Goal: Understand process/instructions: Learn how to perform a task or action

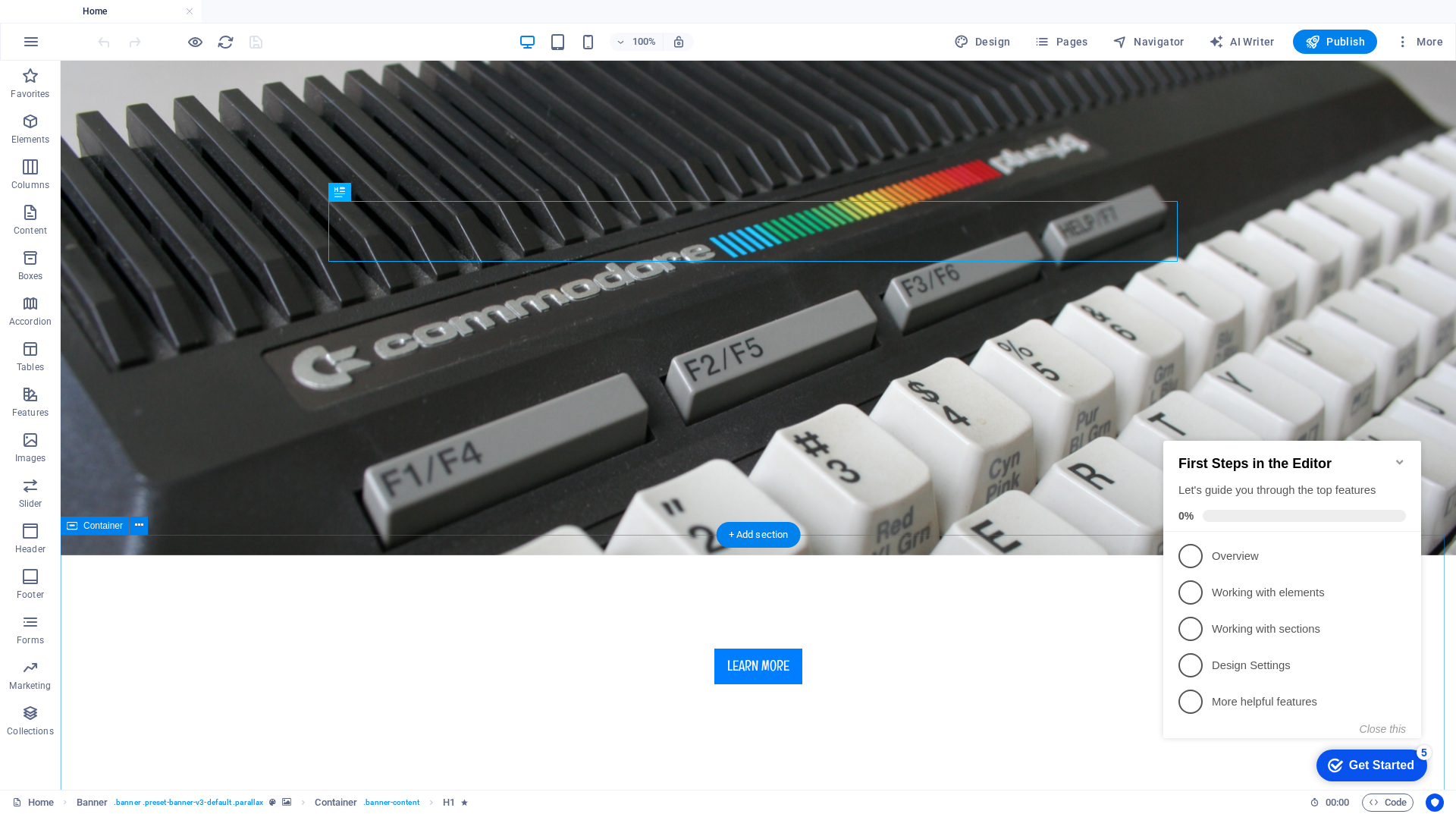
scroll to position [303, 0]
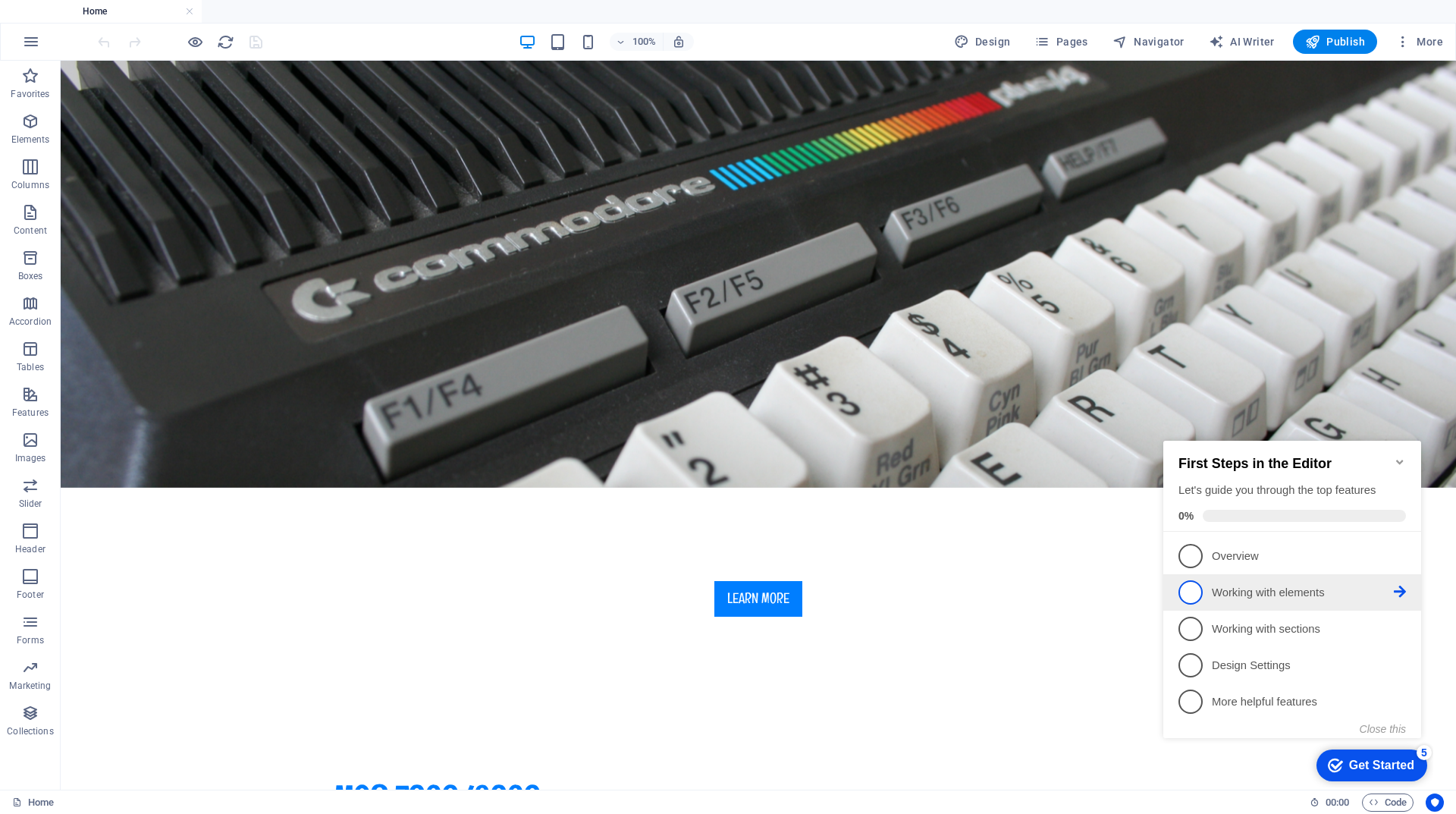
click at [1320, 589] on p "Working with elements - incomplete" at bounding box center [1303, 592] width 182 height 15
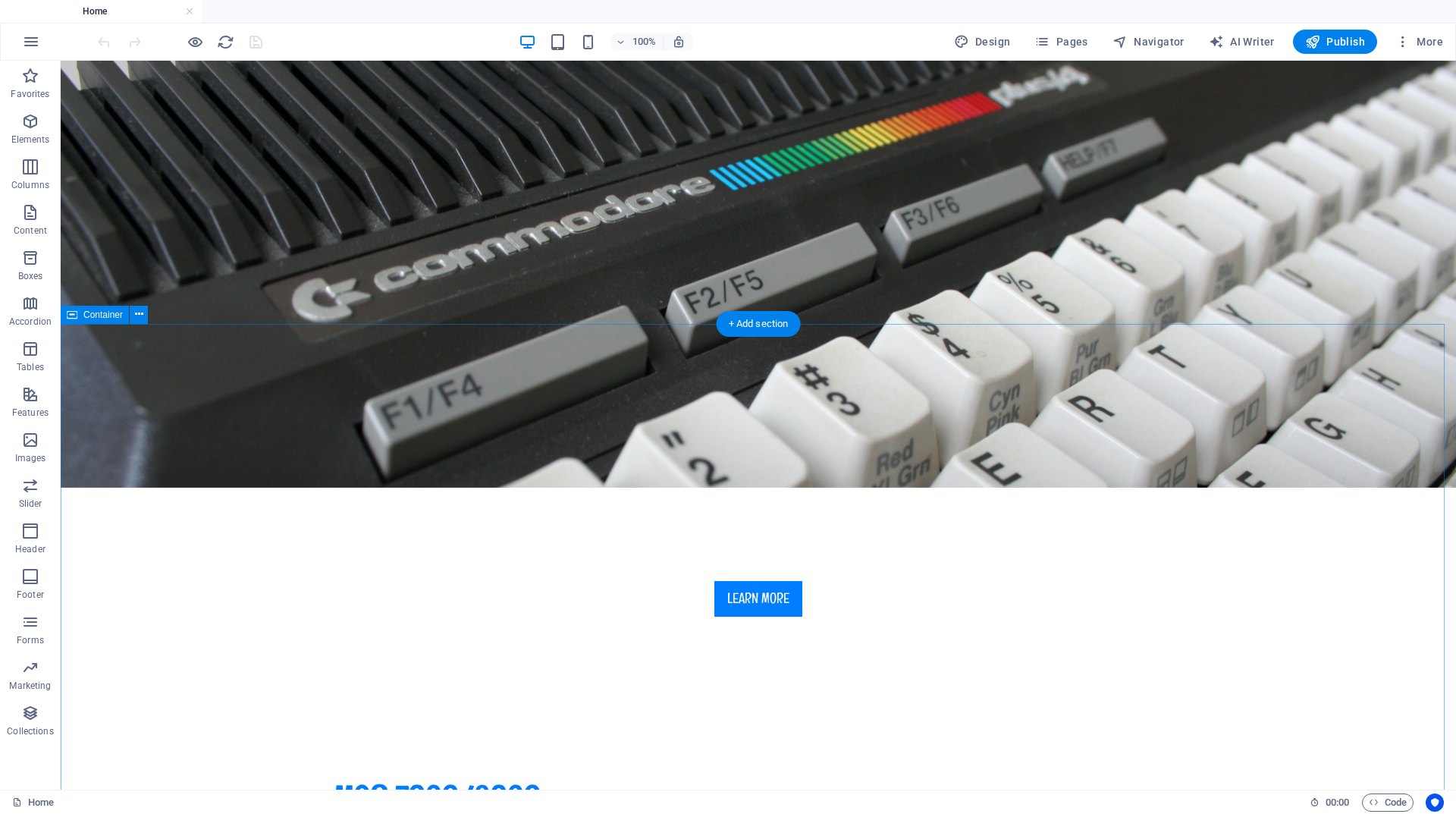
scroll to position [0, 0]
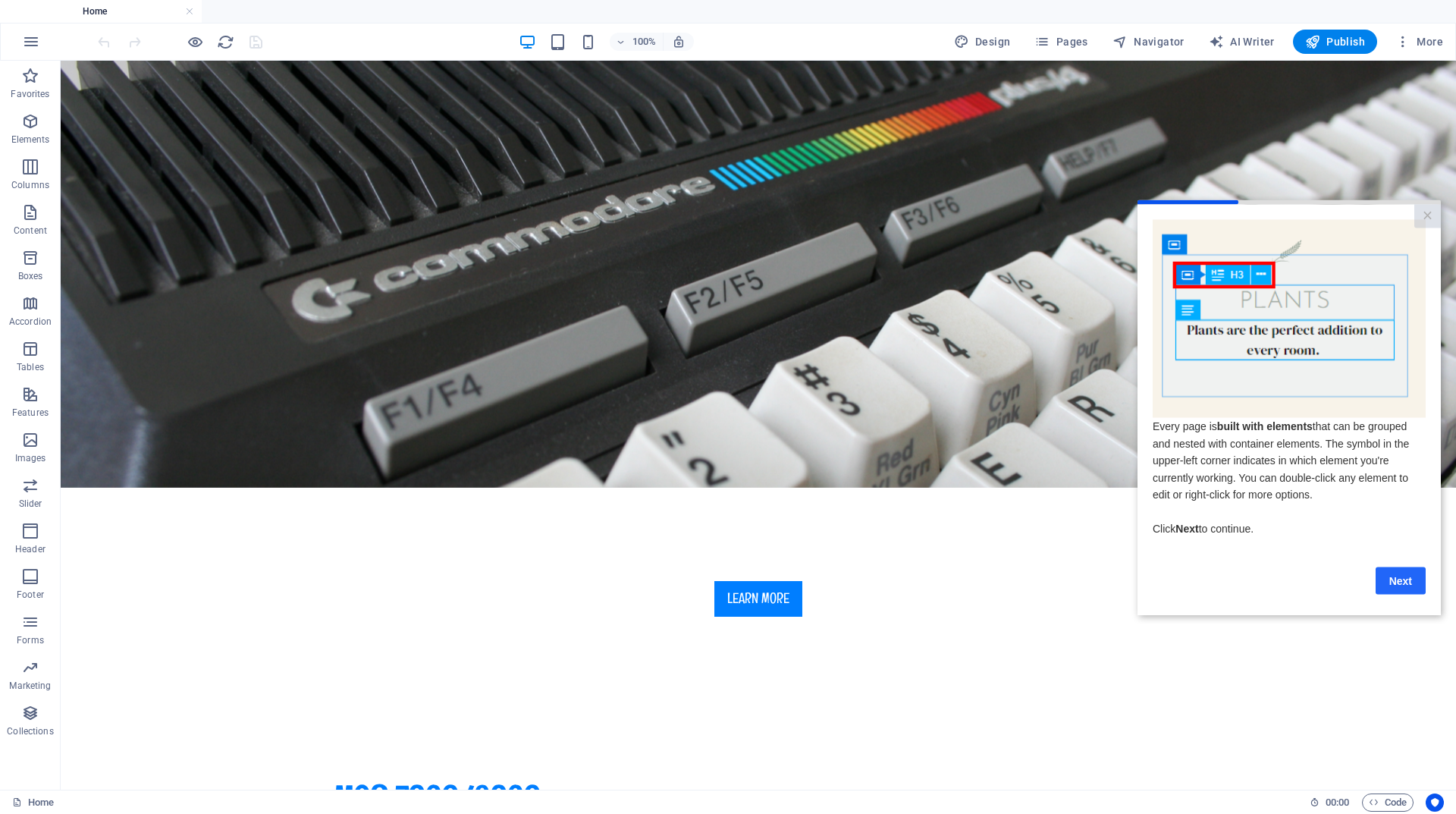
click at [1405, 587] on link "Next" at bounding box center [1400, 580] width 50 height 27
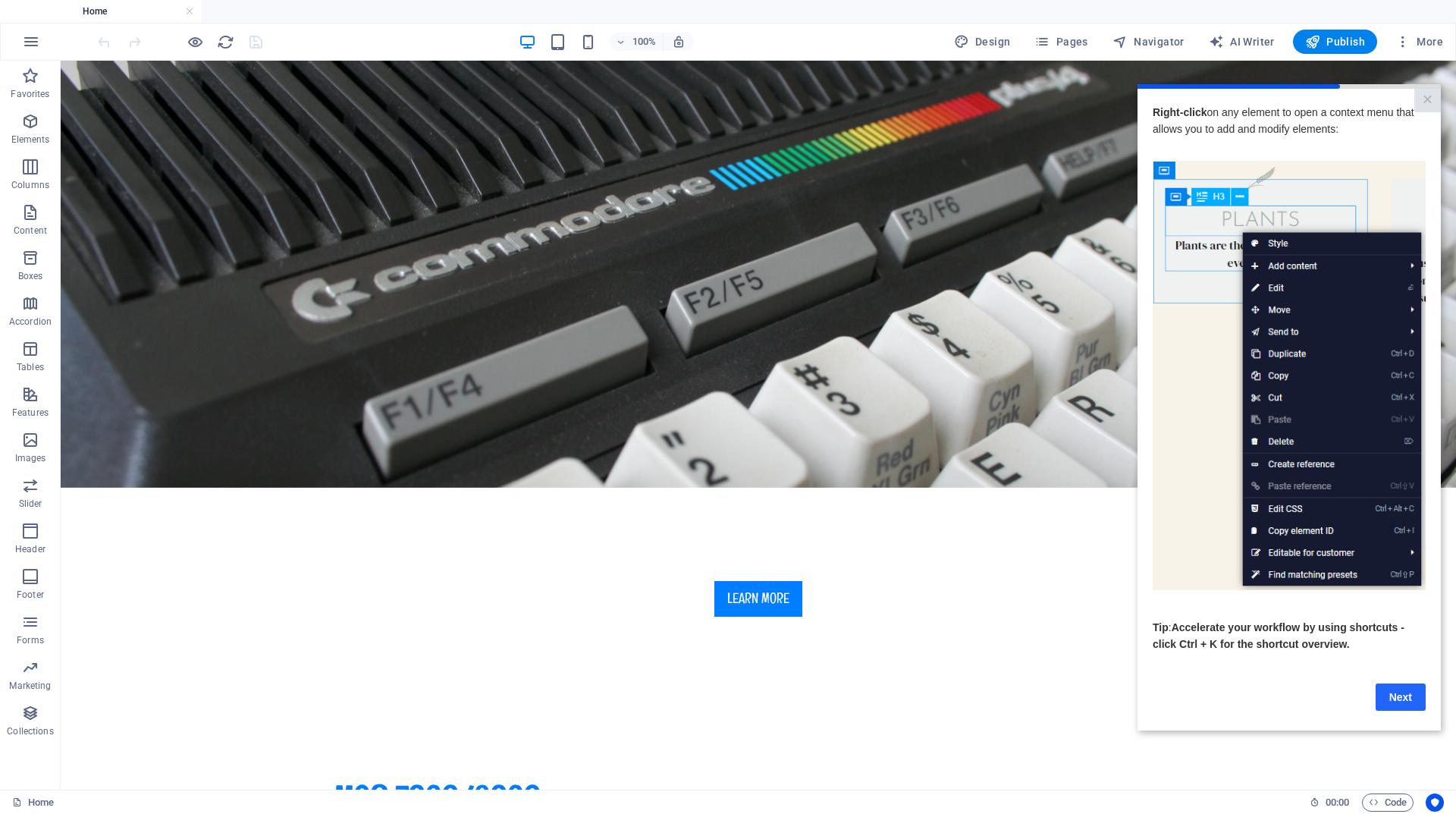
click at [1395, 695] on link "Next" at bounding box center [1400, 696] width 50 height 27
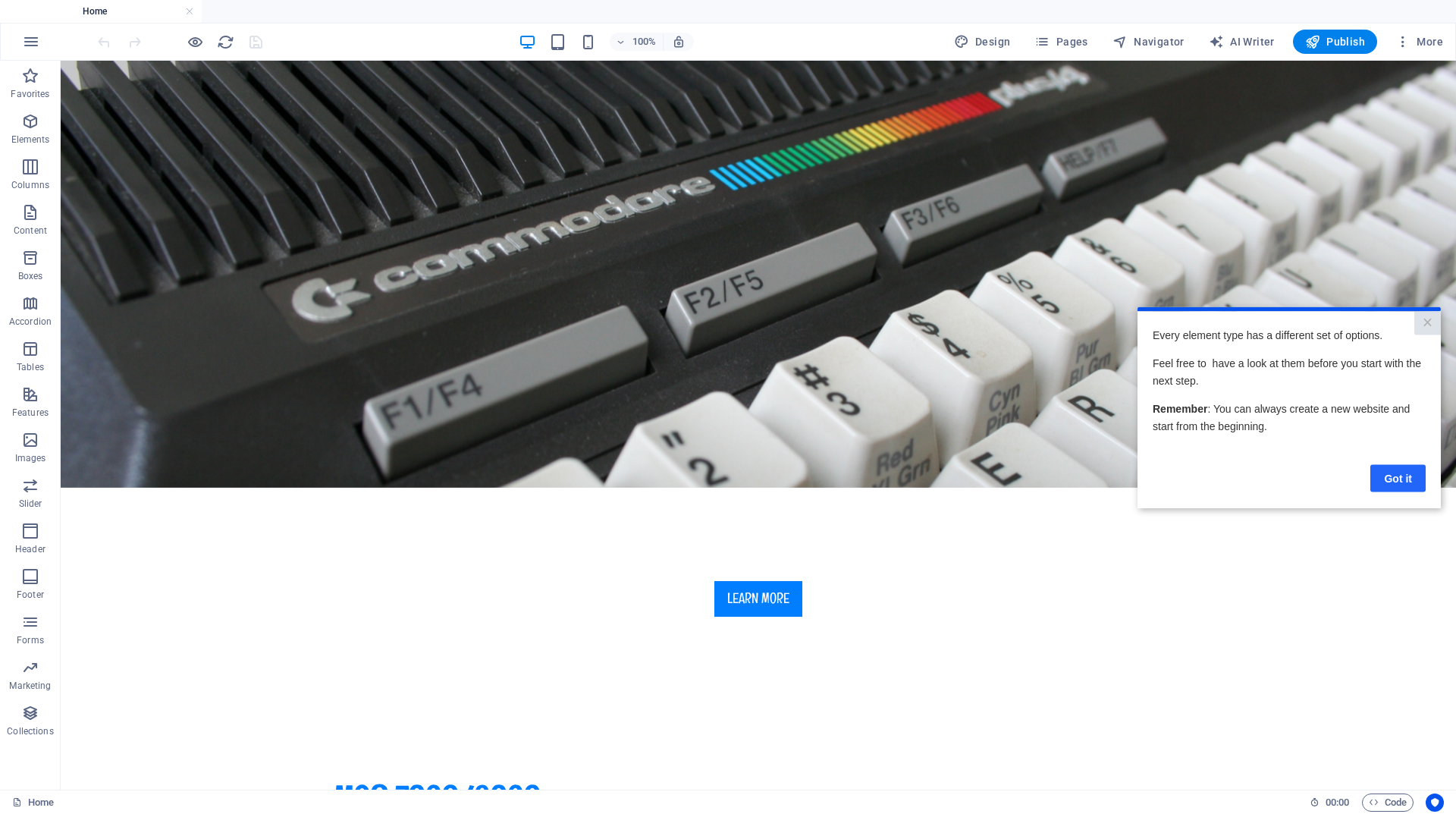
click at [1401, 480] on link "Got it" at bounding box center [1398, 478] width 56 height 27
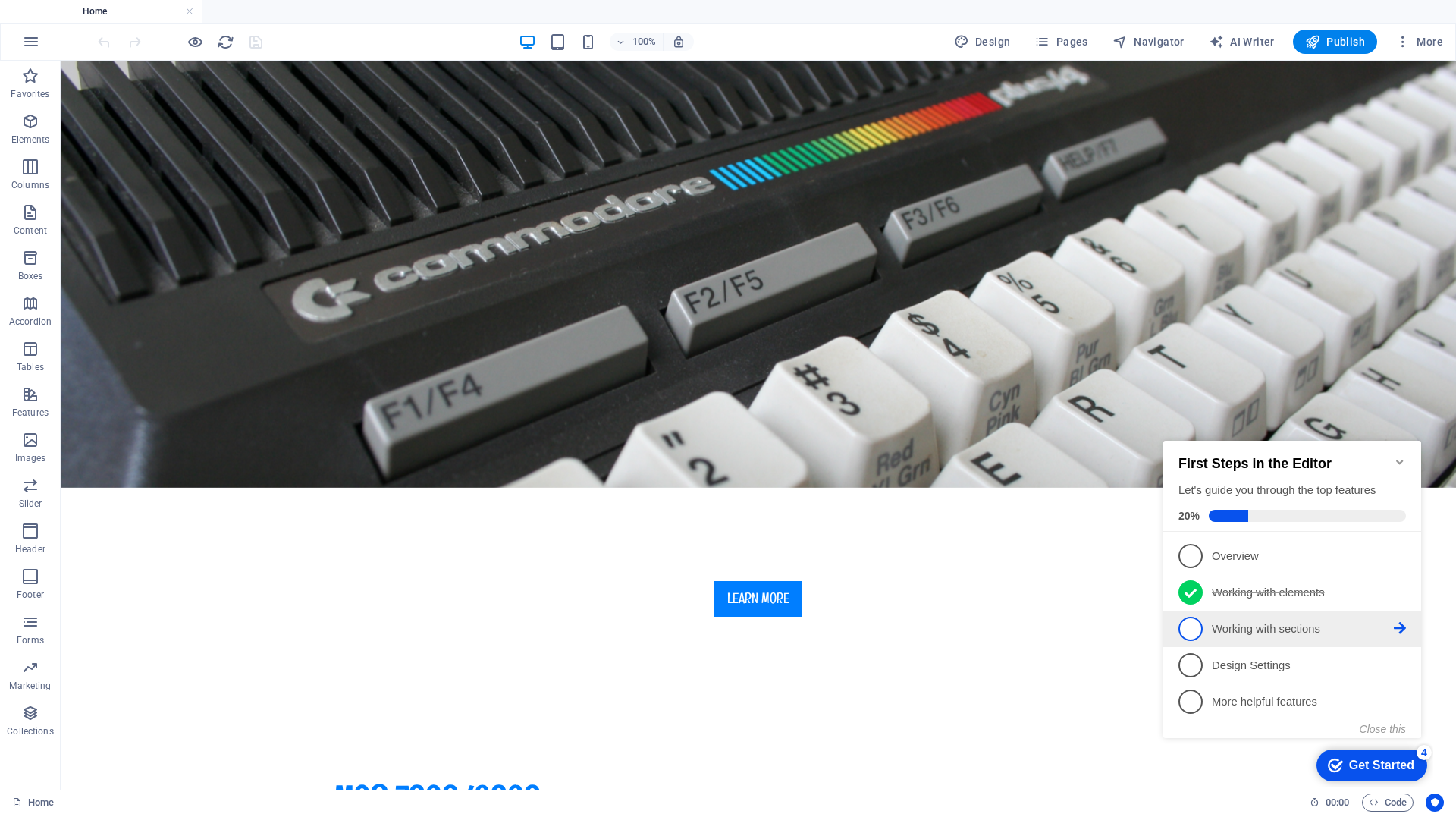
click at [1295, 626] on p "Working with sections - incomplete" at bounding box center [1303, 628] width 182 height 15
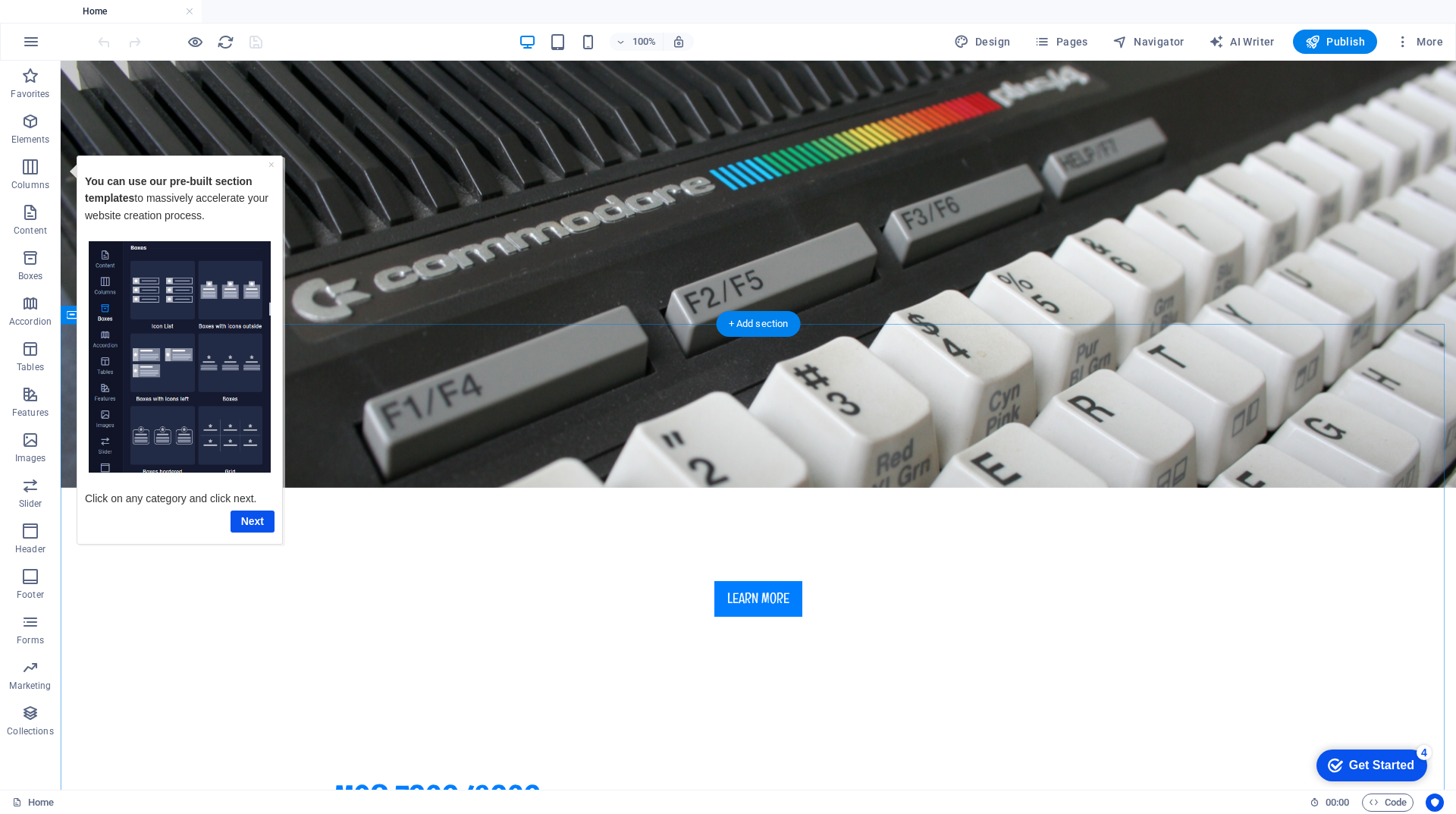
click at [143, 407] on img "Tooltip" at bounding box center [179, 356] width 182 height 232
drag, startPoint x: 127, startPoint y: 274, endPoint x: 147, endPoint y: 331, distance: 60.4
click at [127, 276] on img "Tooltip" at bounding box center [179, 356] width 182 height 232
click at [159, 500] on p "Click on any category and click next." at bounding box center [179, 488] width 189 height 34
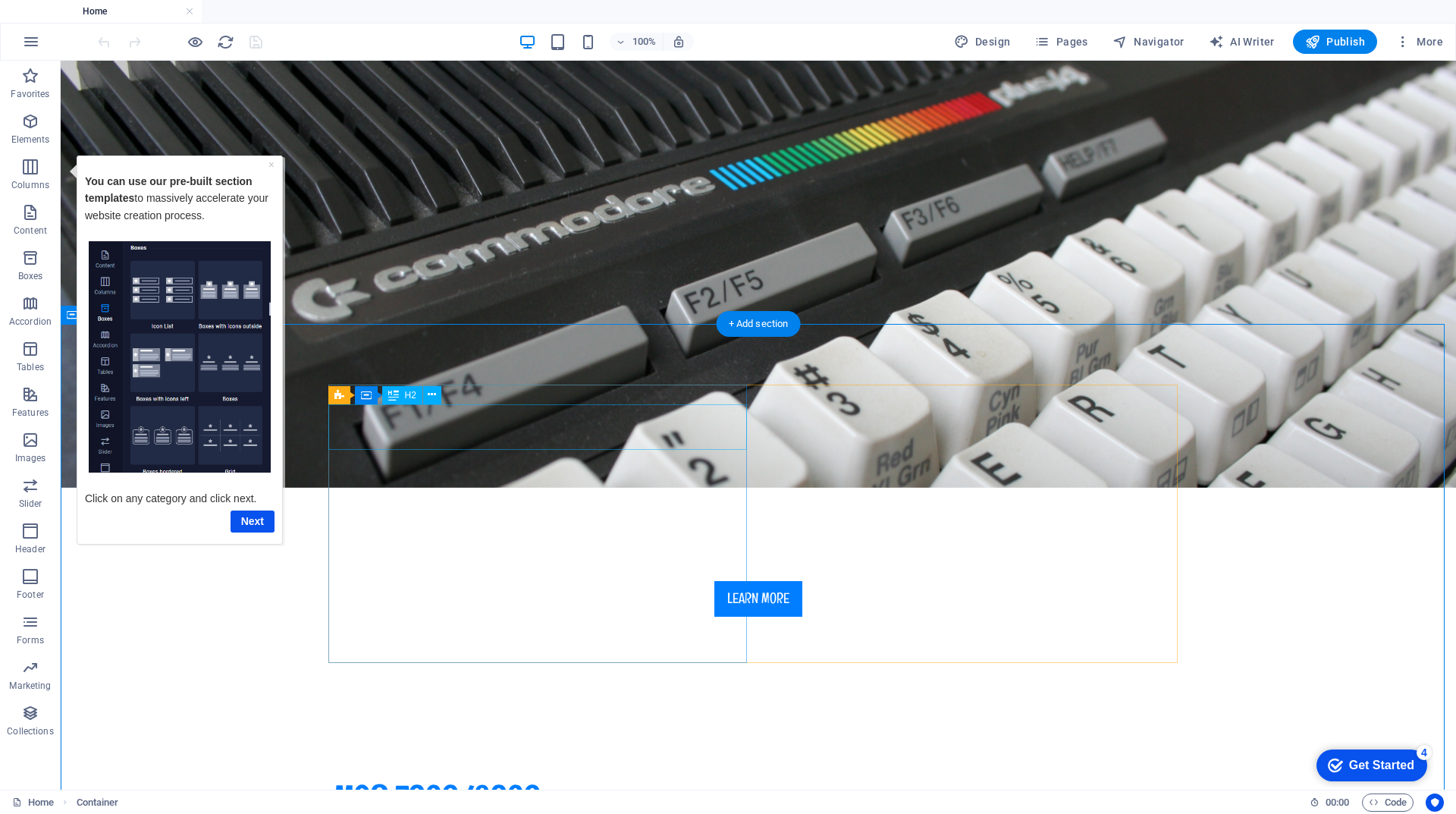
click at [393, 776] on div "MOS 7360/8360" at bounding box center [758, 799] width 850 height 46
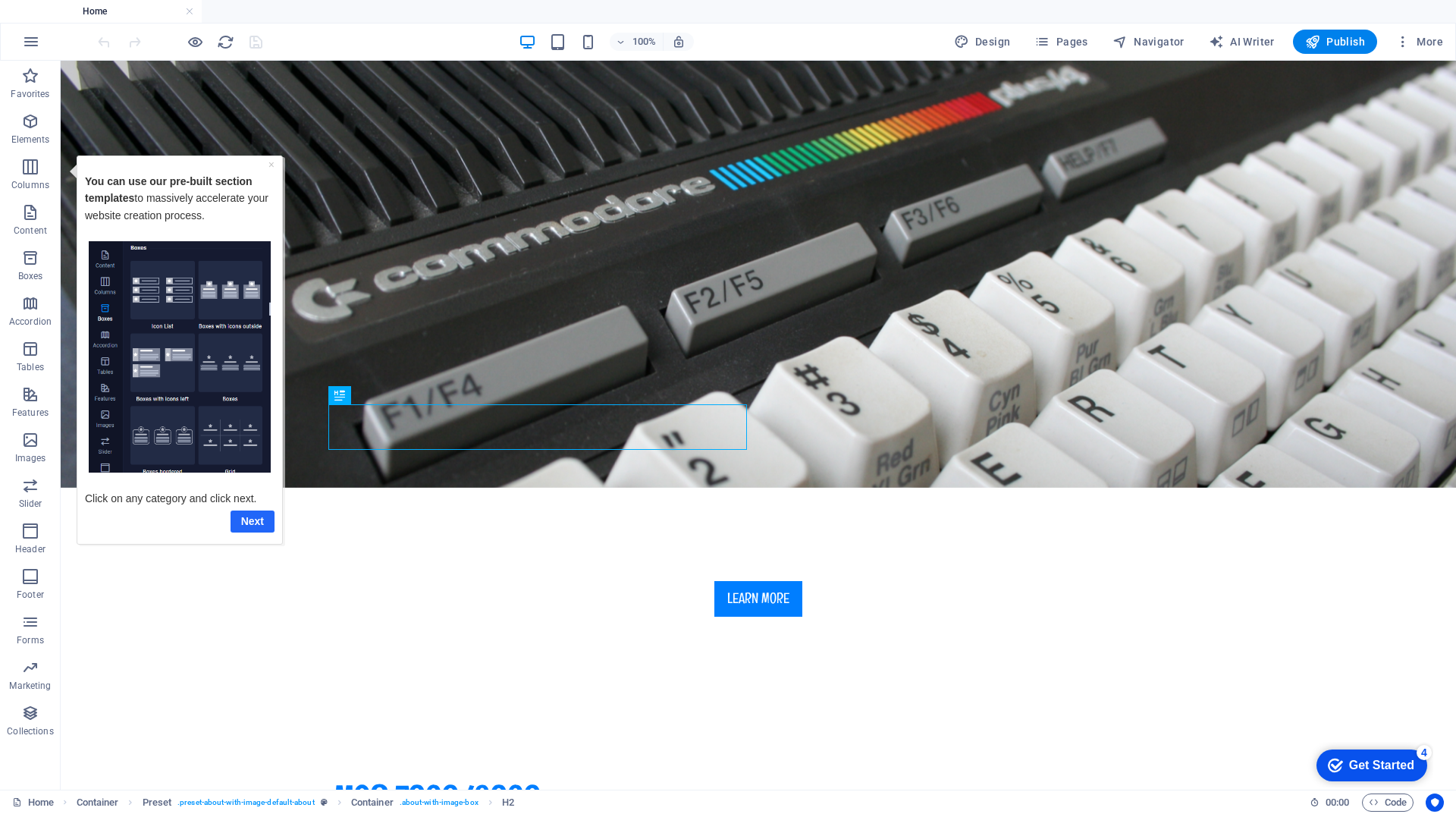
click at [253, 520] on link "Next" at bounding box center [252, 521] width 44 height 22
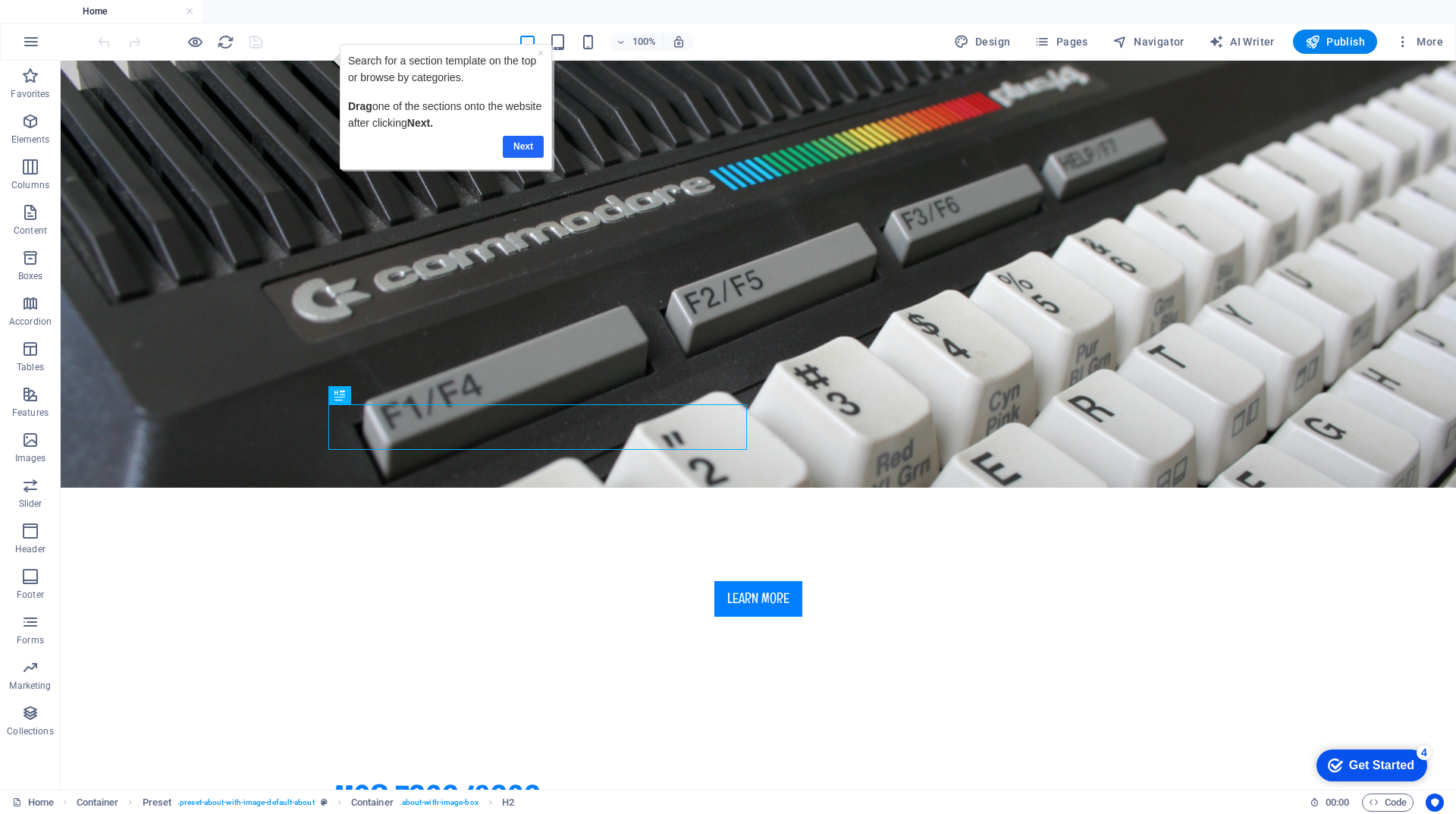
click at [524, 143] on link "Next" at bounding box center [523, 147] width 41 height 22
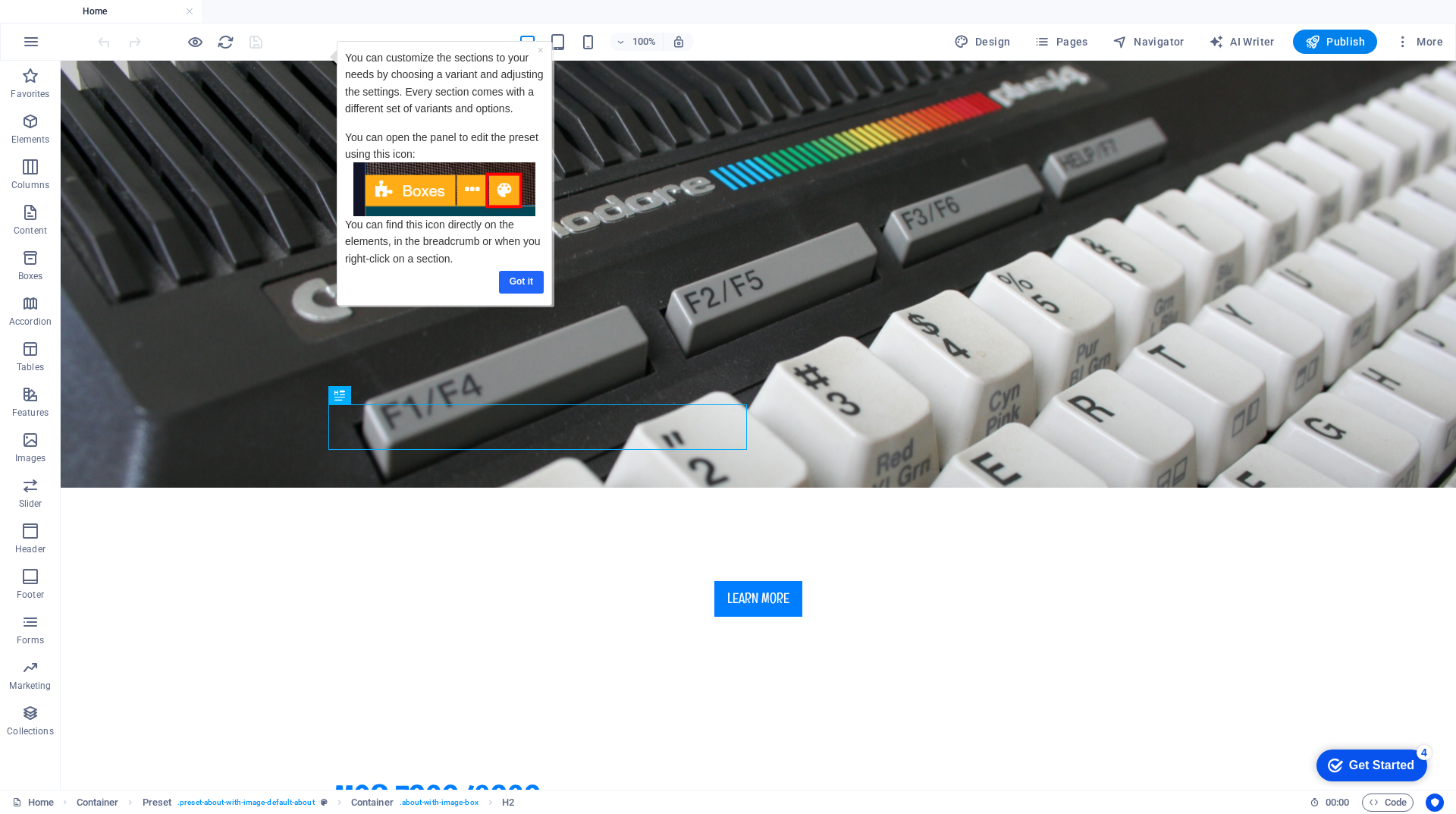
click at [520, 277] on link "Got it" at bounding box center [521, 281] width 45 height 22
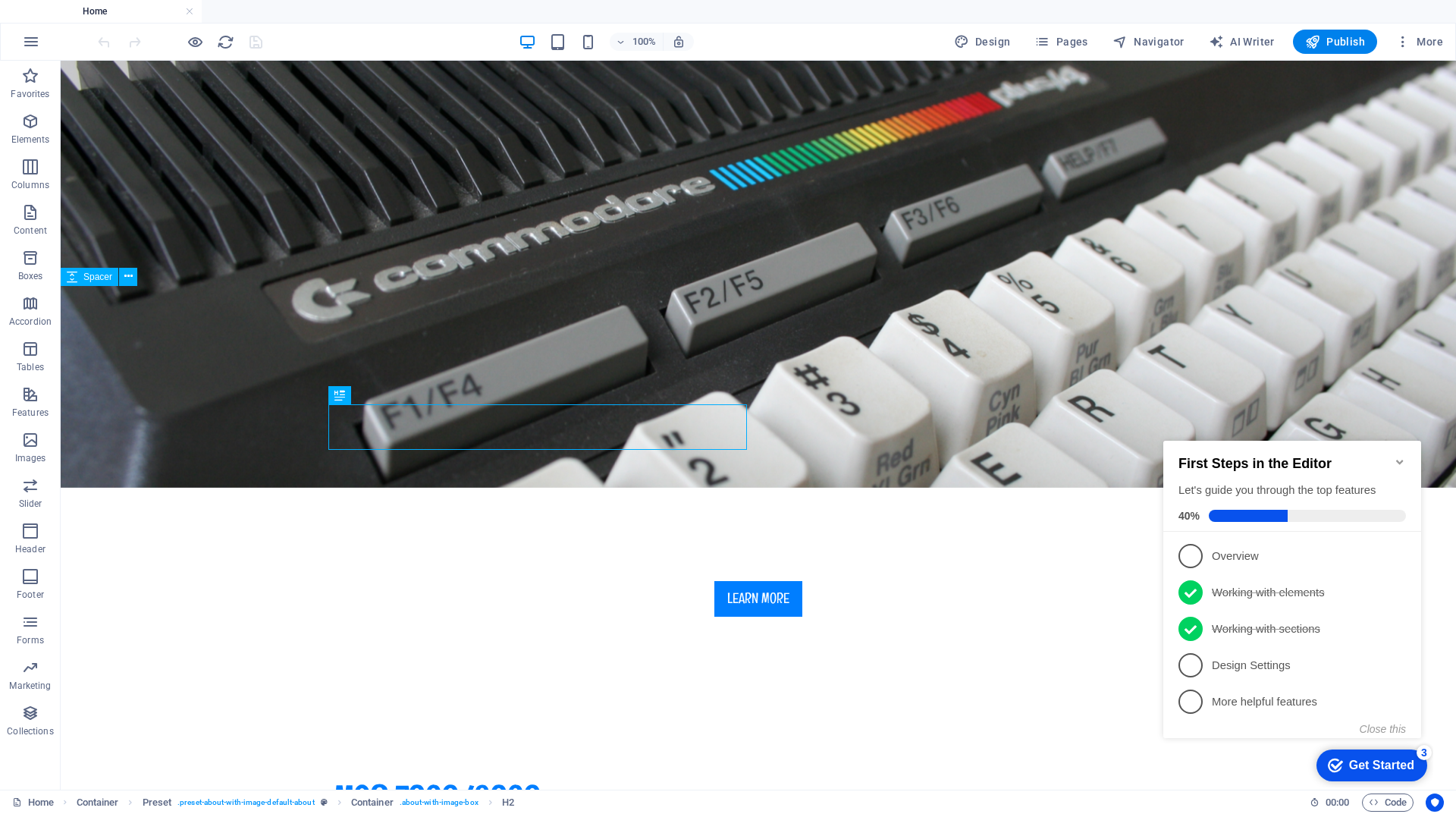
drag, startPoint x: 810, startPoint y: 385, endPoint x: 503, endPoint y: 321, distance: 313.6
